Goal: Task Accomplishment & Management: Manage account settings

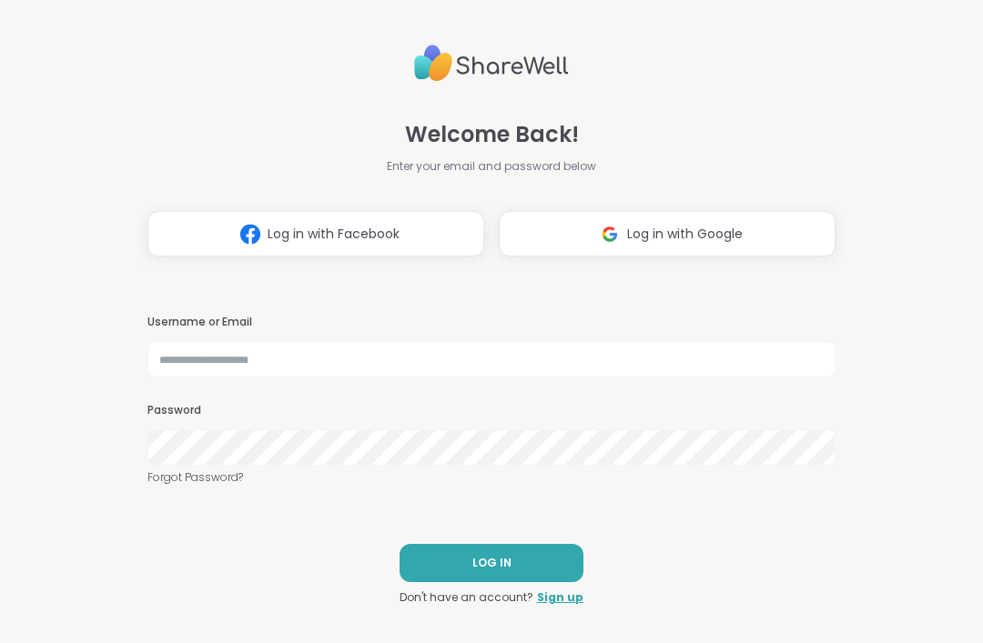
click at [623, 237] on img at bounding box center [609, 235] width 35 height 34
select select "**"
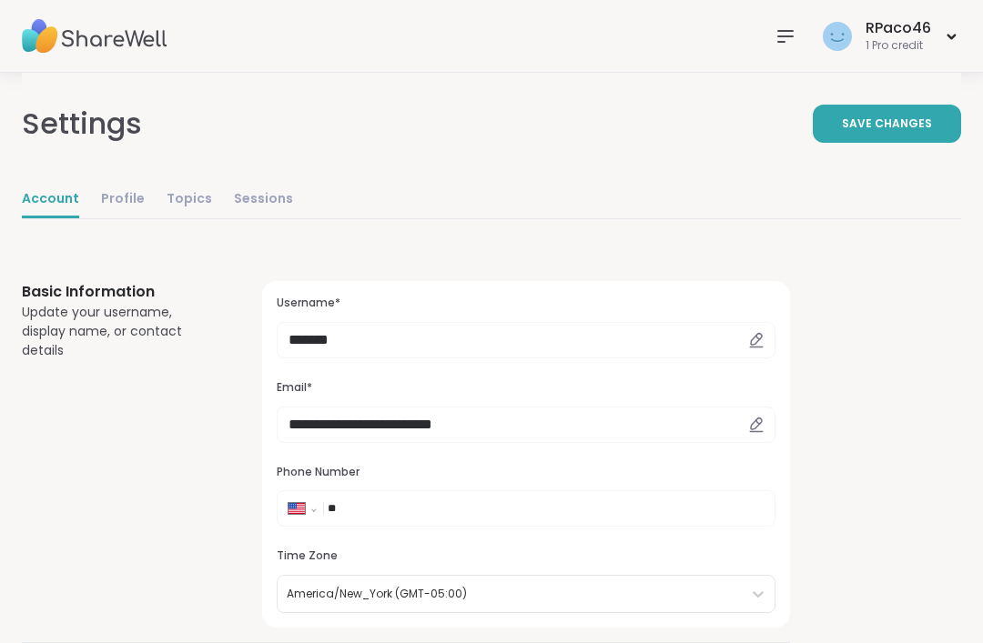
select select "**"
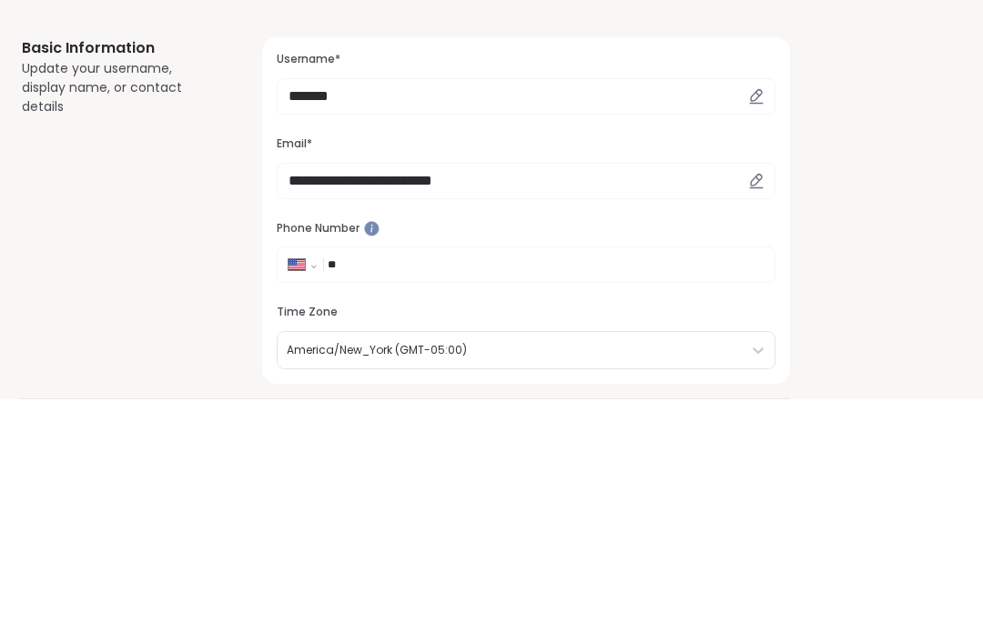
scroll to position [439, 0]
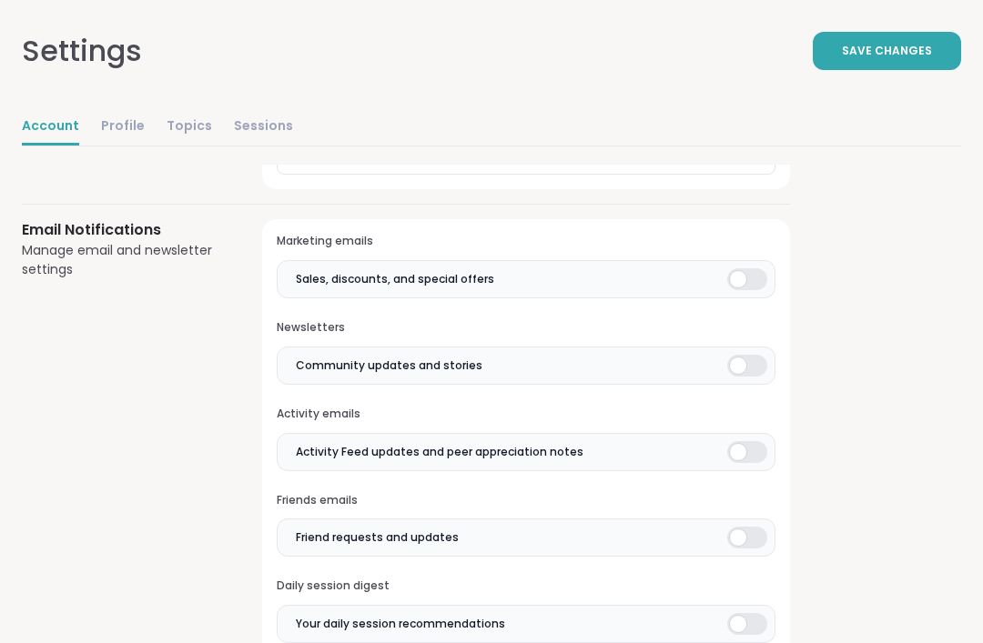
click at [753, 268] on div at bounding box center [747, 279] width 40 height 22
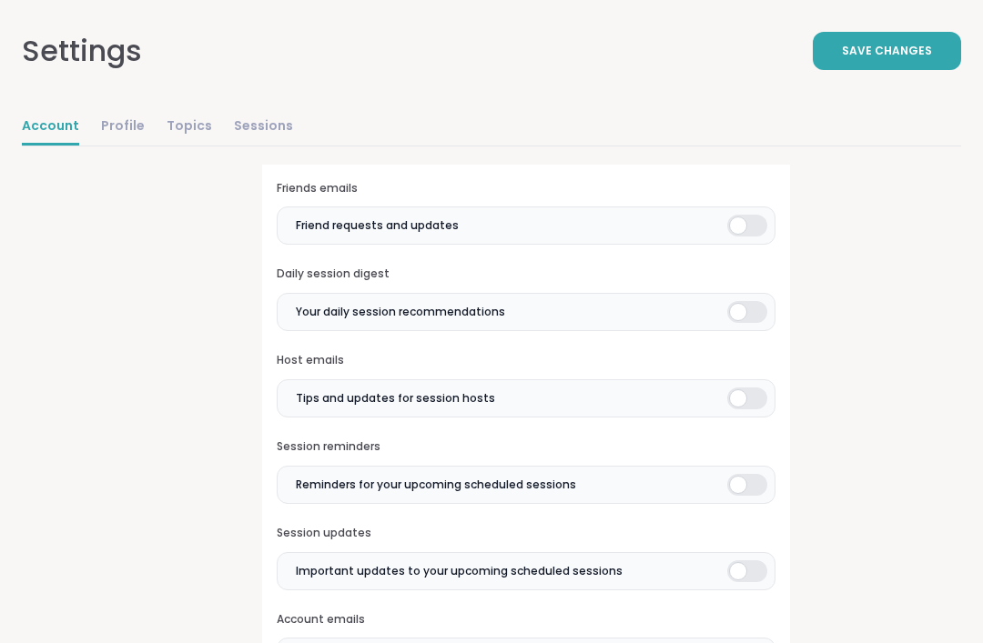
scroll to position [834, 0]
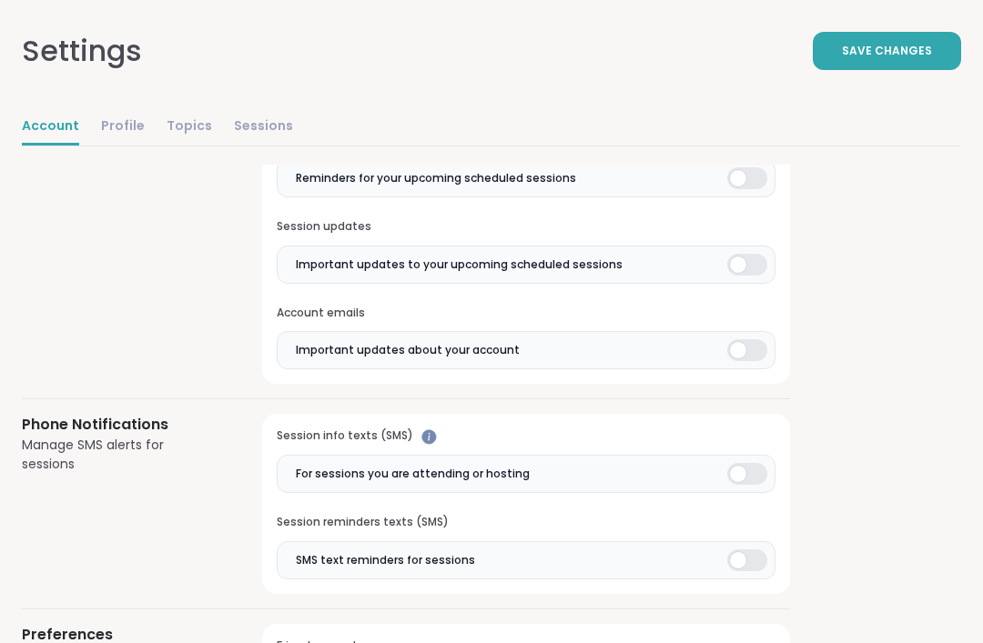
click at [755, 340] on div at bounding box center [747, 351] width 40 height 22
click at [758, 260] on div at bounding box center [747, 265] width 40 height 22
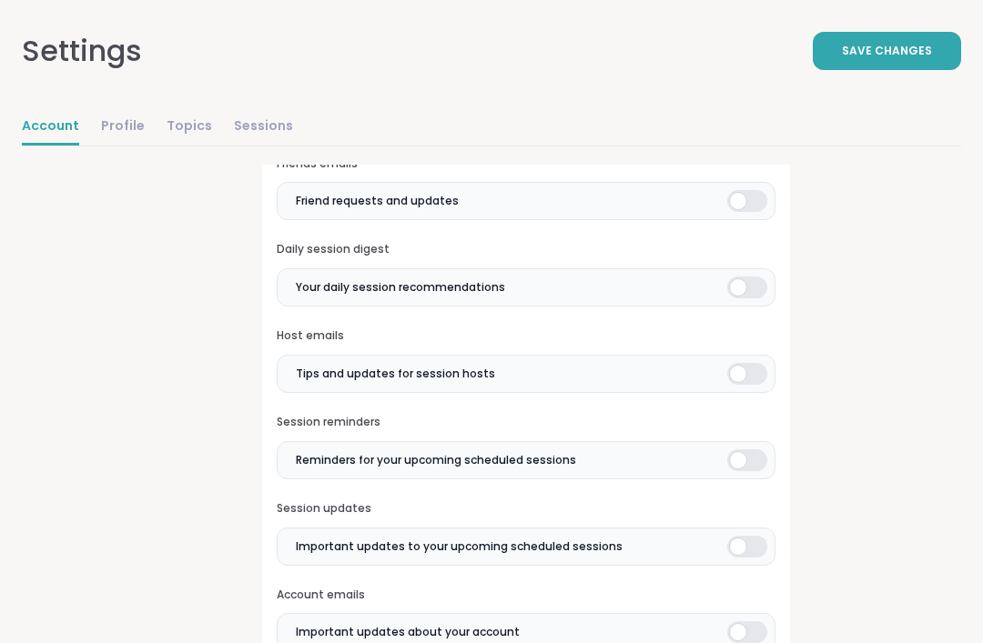
scroll to position [765, 0]
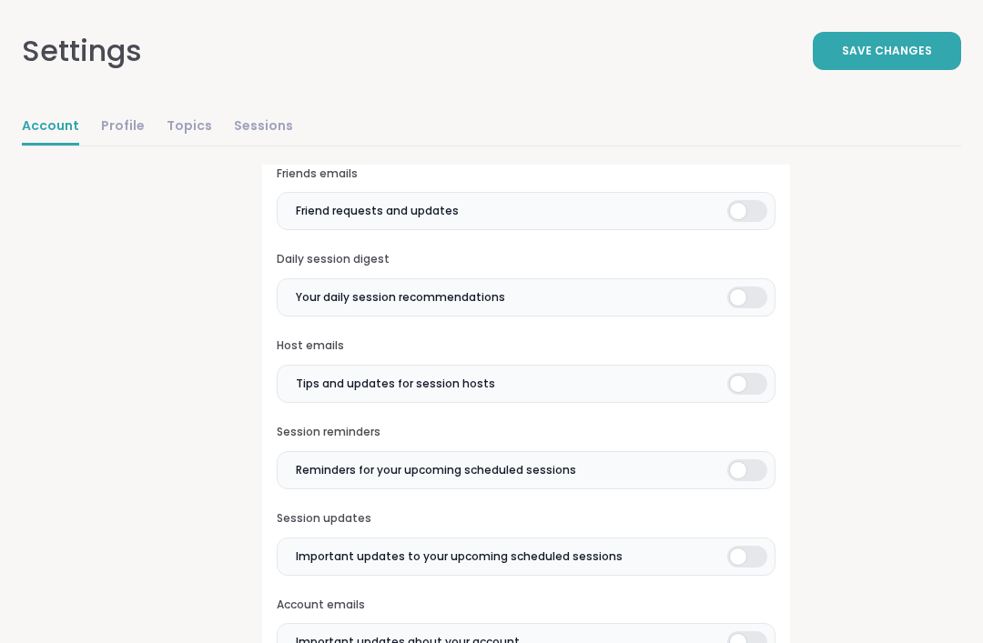
click at [733, 376] on div at bounding box center [747, 384] width 40 height 22
click at [743, 460] on div at bounding box center [747, 471] width 40 height 22
click at [734, 293] on div at bounding box center [747, 298] width 40 height 22
click at [739, 194] on label "Friend requests and updates" at bounding box center [526, 211] width 499 height 38
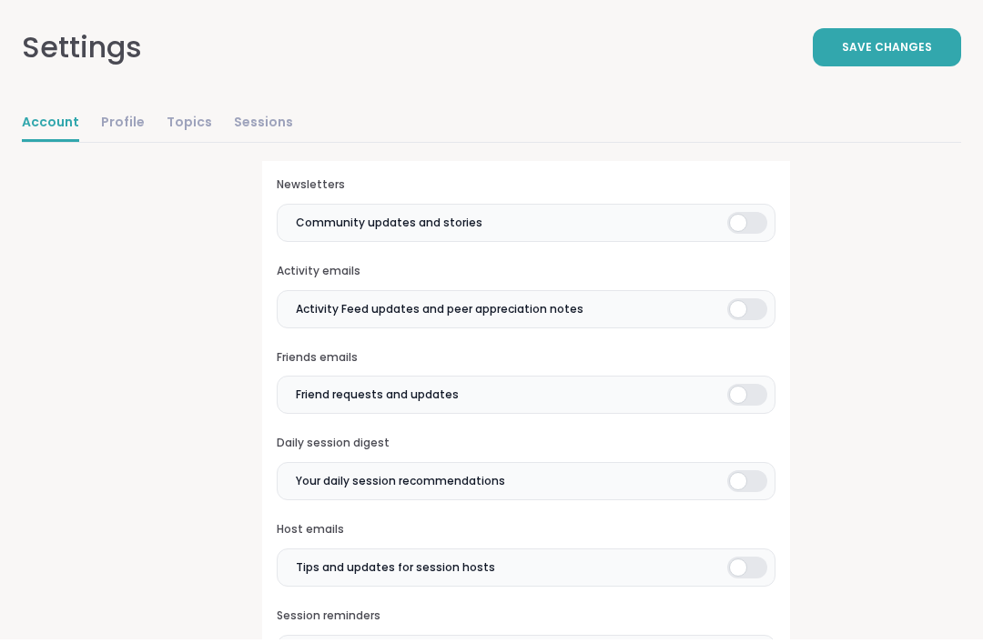
scroll to position [582, 0]
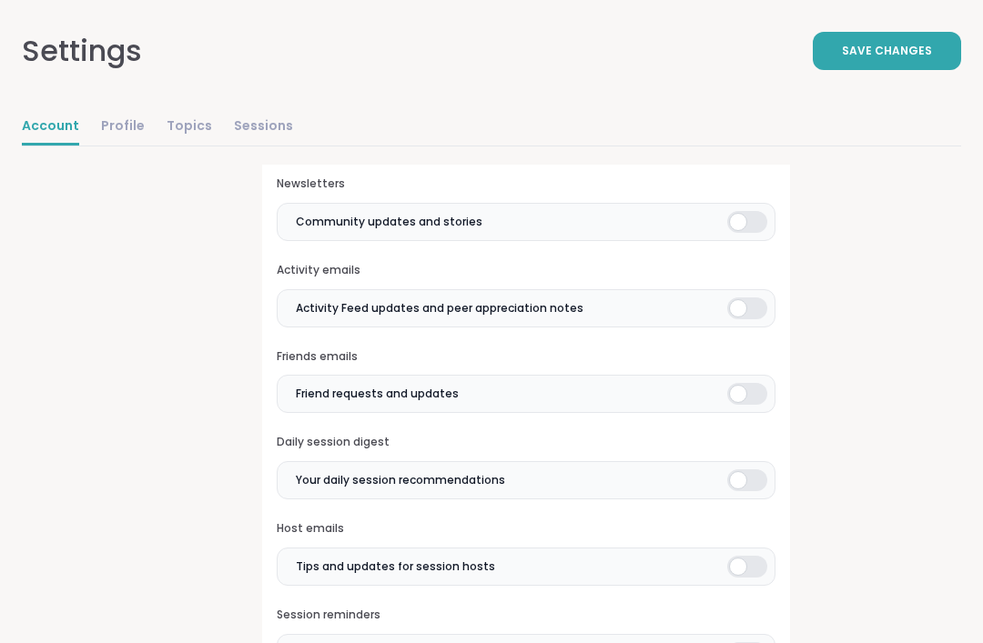
click at [743, 306] on div at bounding box center [747, 309] width 40 height 22
click at [748, 216] on div at bounding box center [747, 222] width 40 height 22
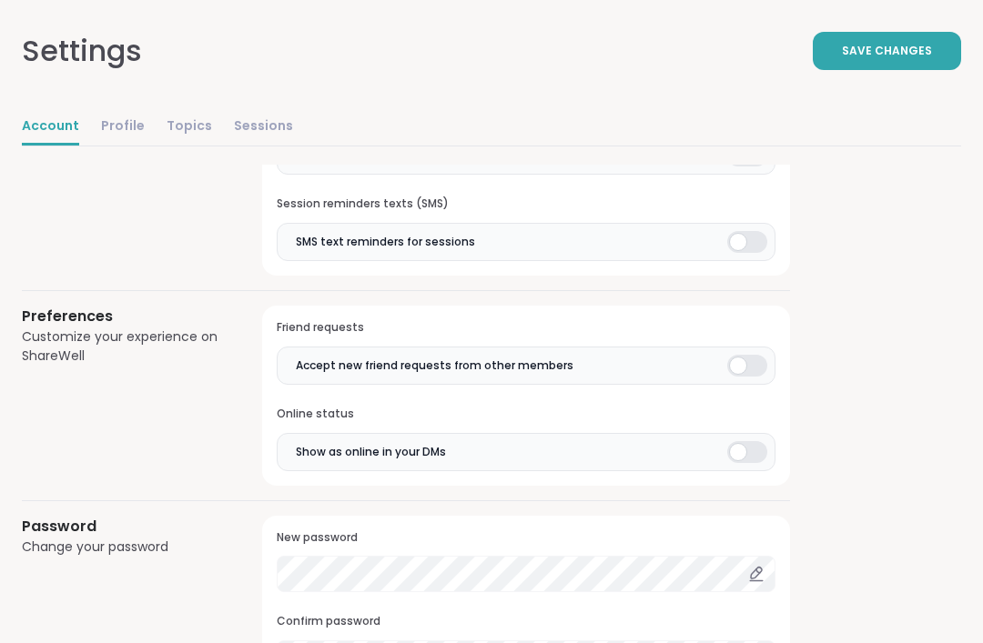
scroll to position [0, 0]
click at [744, 442] on div at bounding box center [747, 453] width 40 height 22
click at [742, 355] on div at bounding box center [747, 366] width 40 height 22
click at [712, 247] on label "SMS text reminders for sessions" at bounding box center [526, 242] width 499 height 38
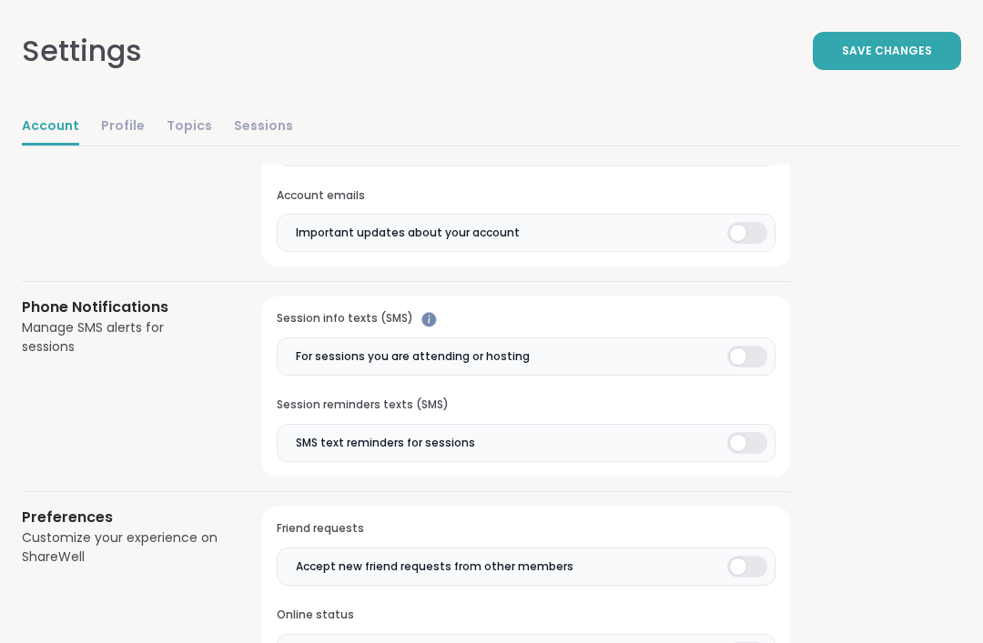
scroll to position [1180, 0]
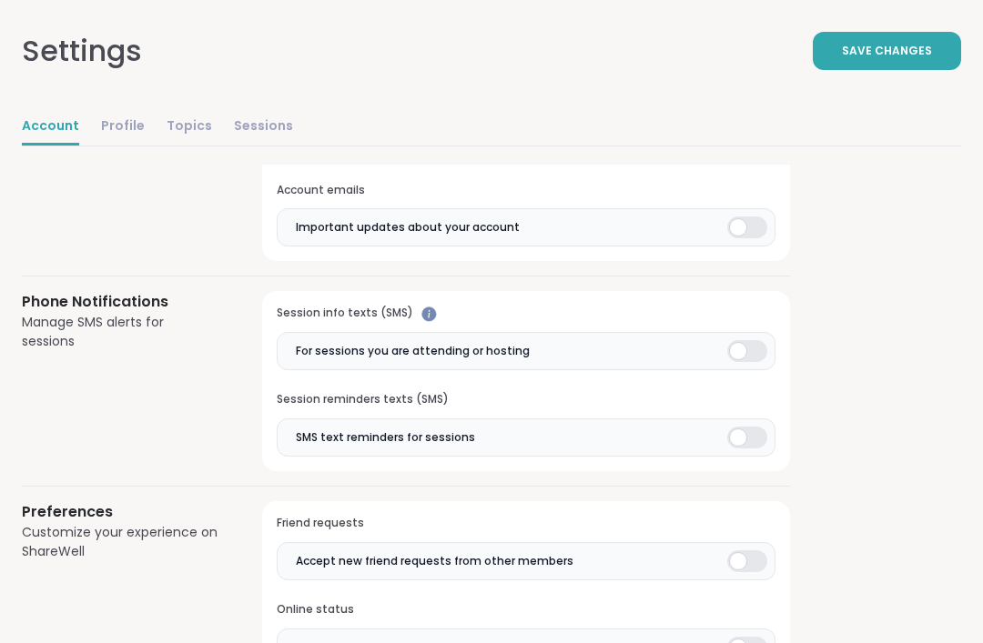
click at [743, 346] on div at bounding box center [747, 351] width 40 height 22
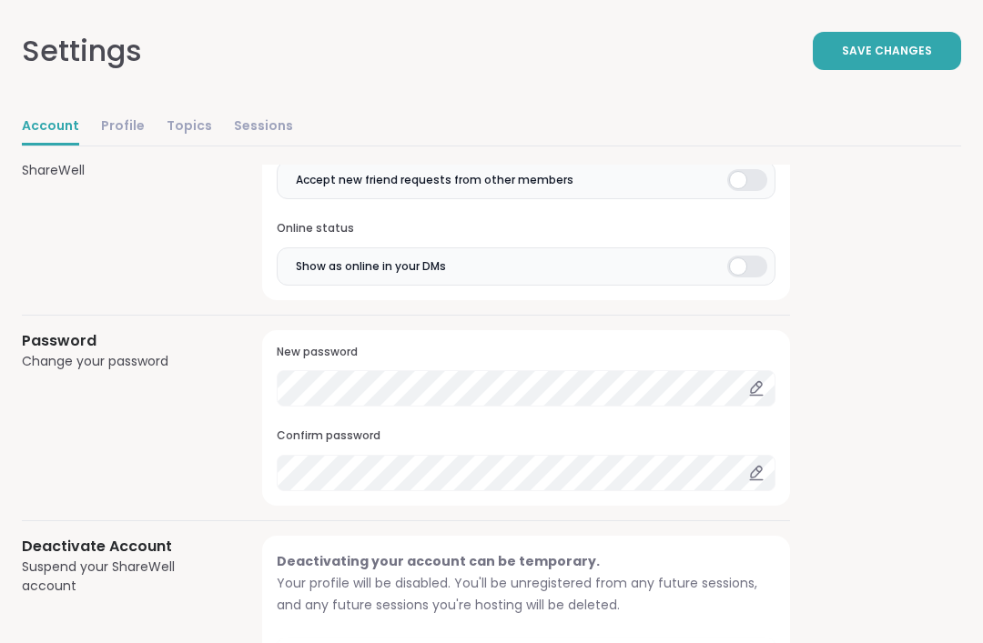
scroll to position [1581, 0]
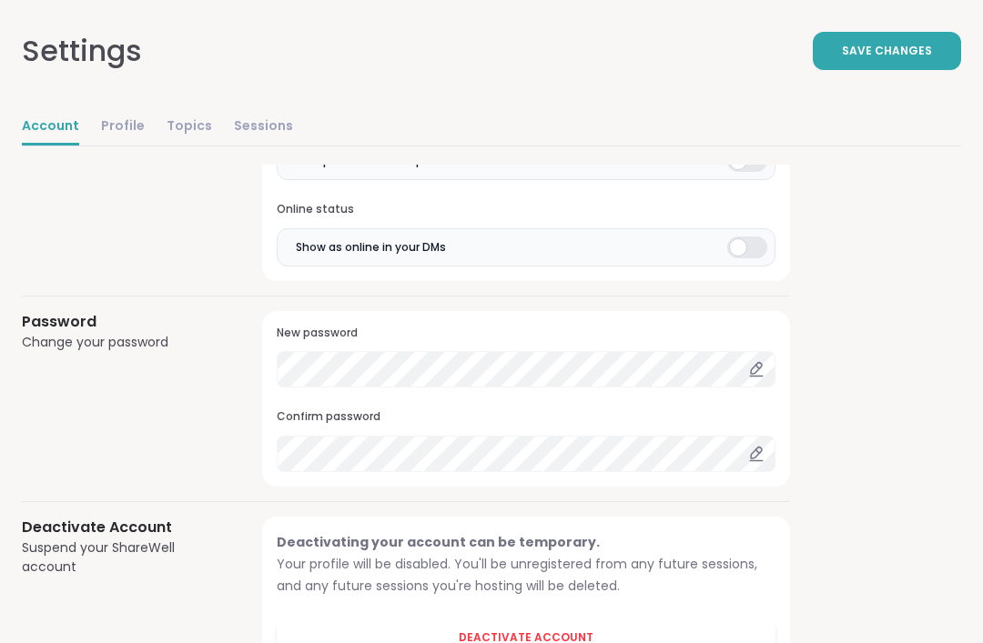
click at [467, 630] on span "Deactivate Account" at bounding box center [526, 638] width 135 height 16
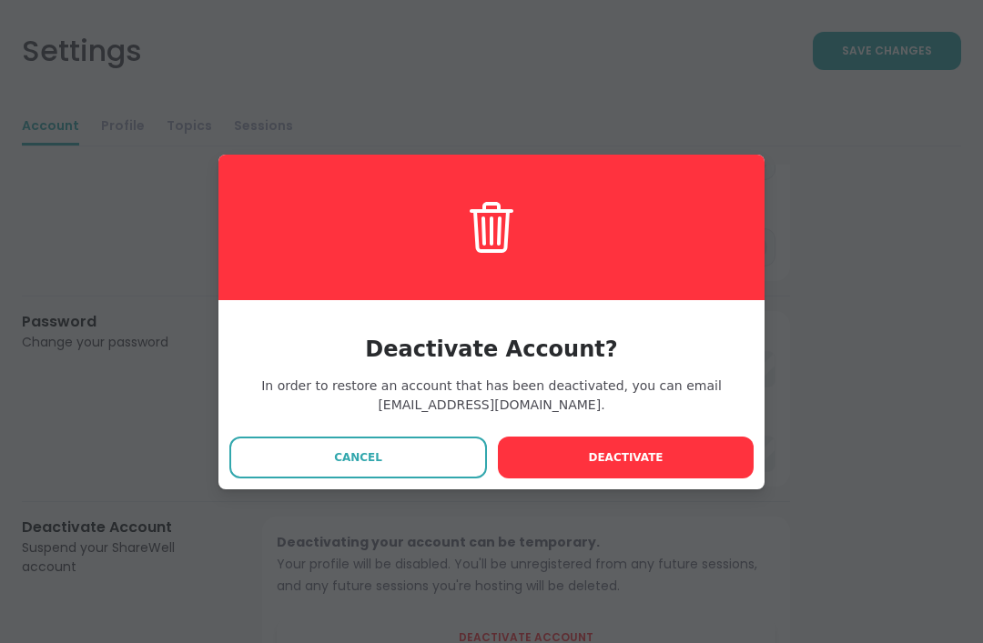
click at [582, 479] on button "Deactivate" at bounding box center [626, 458] width 256 height 42
